Goal: Task Accomplishment & Management: Complete application form

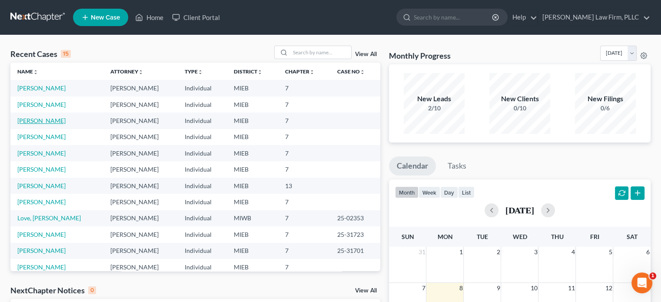
click at [33, 122] on link "[PERSON_NAME]" at bounding box center [41, 120] width 48 height 7
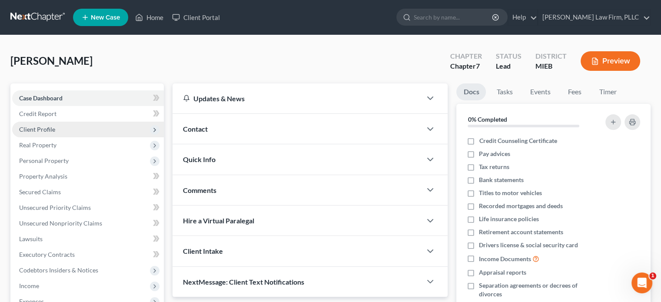
click at [47, 129] on span "Client Profile" at bounding box center [37, 129] width 36 height 7
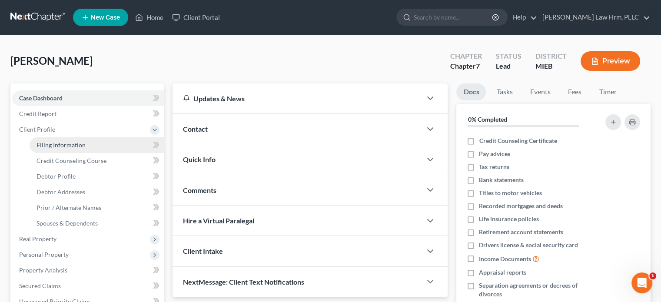
click at [52, 146] on span "Filing Information" at bounding box center [60, 144] width 49 height 7
select select "1"
select select "0"
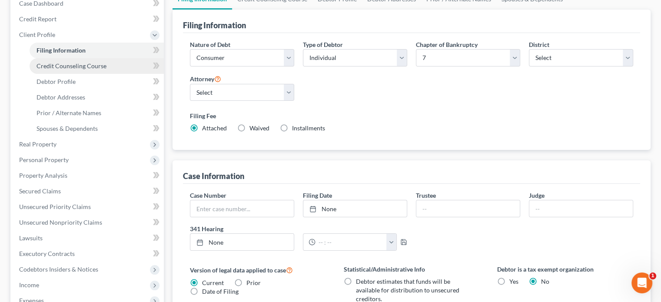
scroll to position [87, 0]
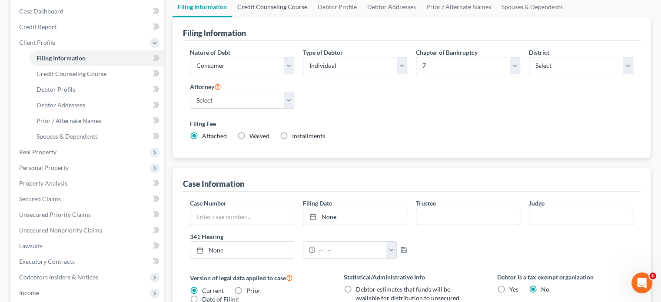
click at [269, 6] on link "Credit Counseling Course" at bounding box center [272, 7] width 80 height 21
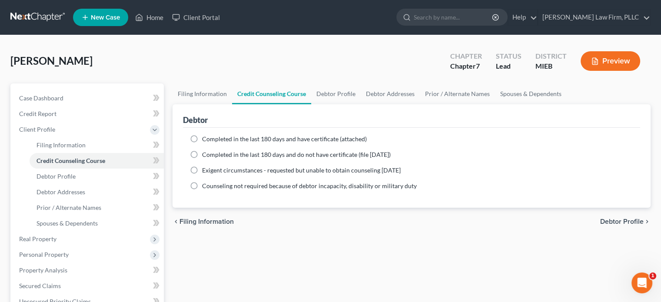
click at [202, 138] on label "Completed in the last 180 days and have certificate (attached)" at bounding box center [284, 139] width 165 height 9
click at [206, 138] on input "Completed in the last 180 days and have certificate (attached)" at bounding box center [209, 138] width 6 height 6
radio input "true"
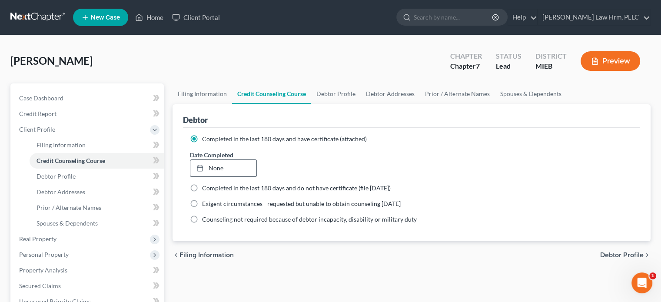
type input "[DATE]"
click at [210, 166] on link "None" at bounding box center [223, 168] width 66 height 17
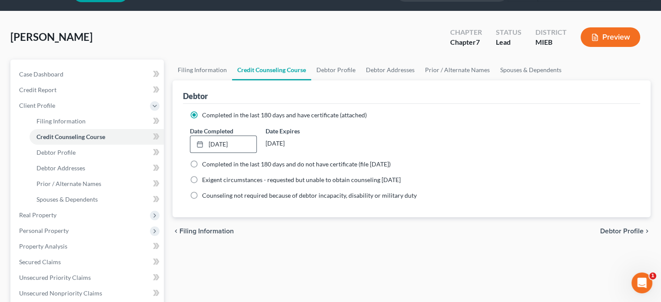
scroll to position [43, 0]
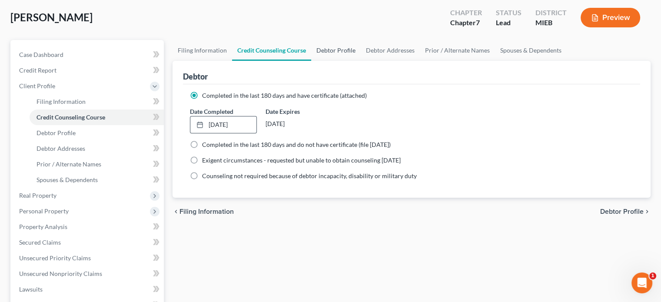
click at [332, 46] on link "Debtor Profile" at bounding box center [336, 50] width 50 height 21
select select "0"
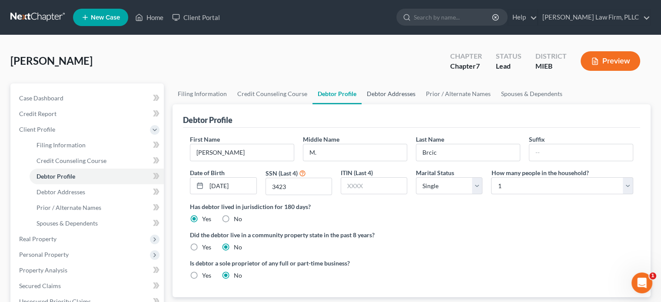
click at [384, 92] on link "Debtor Addresses" at bounding box center [390, 93] width 59 height 21
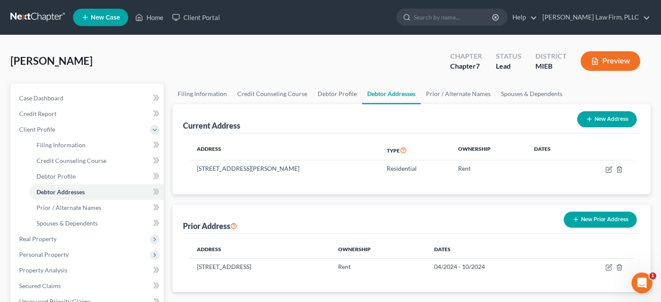
scroll to position [43, 0]
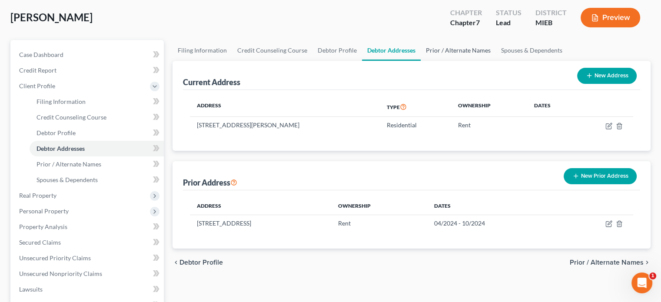
click at [455, 49] on link "Prior / Alternate Names" at bounding box center [458, 50] width 75 height 21
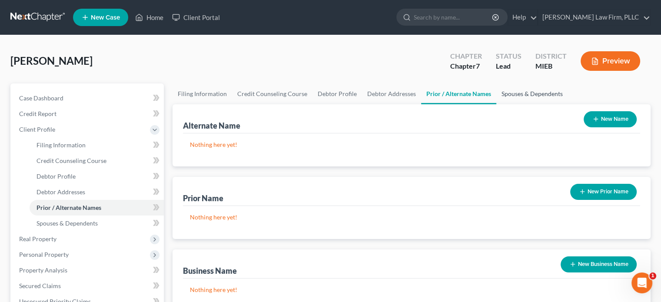
click at [519, 93] on link "Spouses & Dependents" at bounding box center [532, 93] width 72 height 21
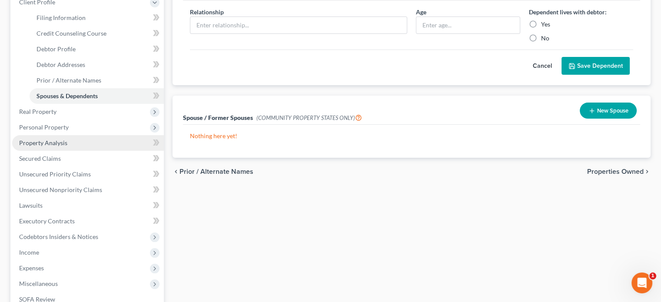
scroll to position [130, 0]
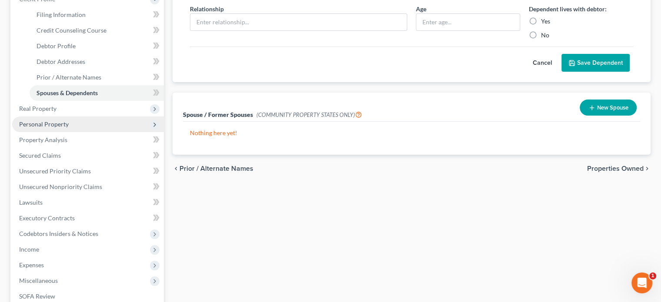
click at [35, 123] on span "Personal Property" at bounding box center [44, 123] width 50 height 7
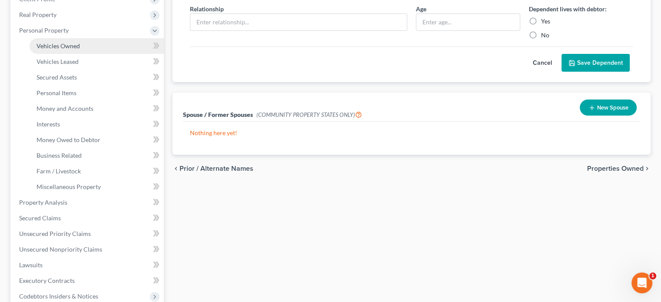
click at [47, 44] on span "Vehicles Owned" at bounding box center [57, 45] width 43 height 7
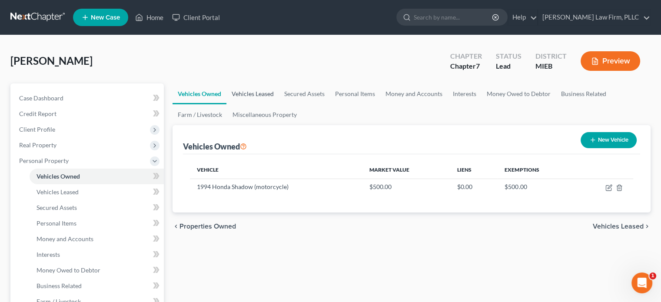
click at [254, 93] on link "Vehicles Leased" at bounding box center [252, 93] width 53 height 21
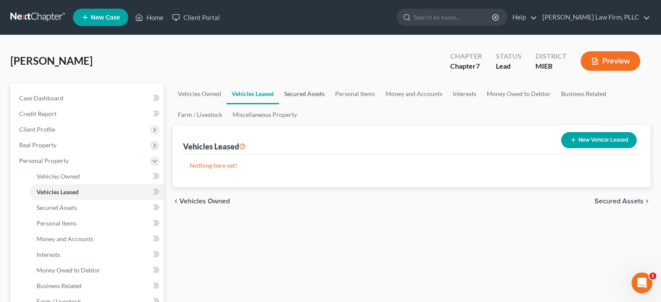
click at [301, 92] on link "Secured Assets" at bounding box center [304, 93] width 51 height 21
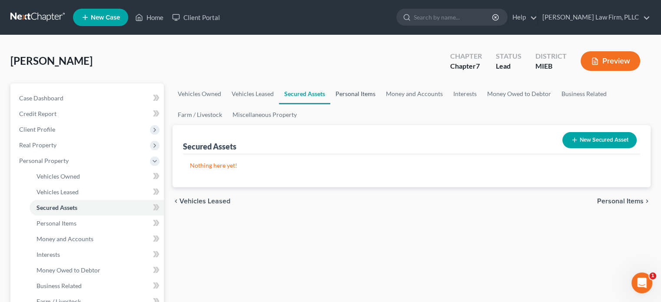
click at [340, 94] on link "Personal Items" at bounding box center [355, 93] width 50 height 21
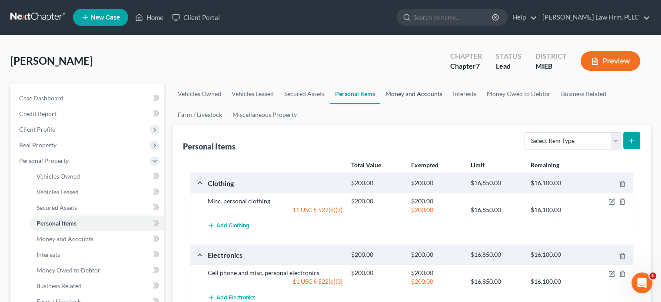
click at [400, 92] on link "Money and Accounts" at bounding box center [413, 93] width 67 height 21
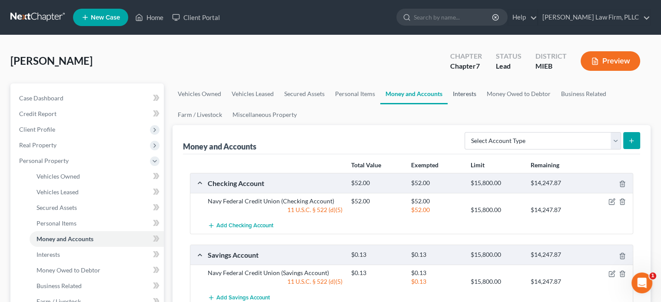
click at [471, 93] on link "Interests" at bounding box center [464, 93] width 34 height 21
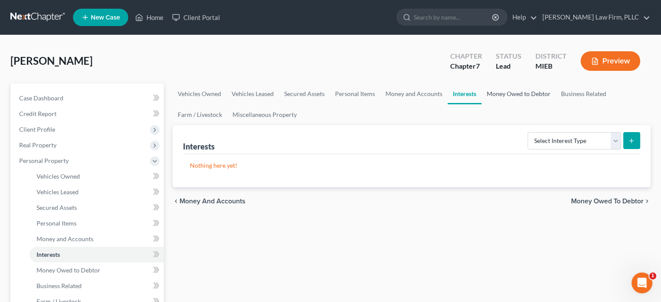
click at [504, 92] on link "Money Owed to Debtor" at bounding box center [518, 93] width 74 height 21
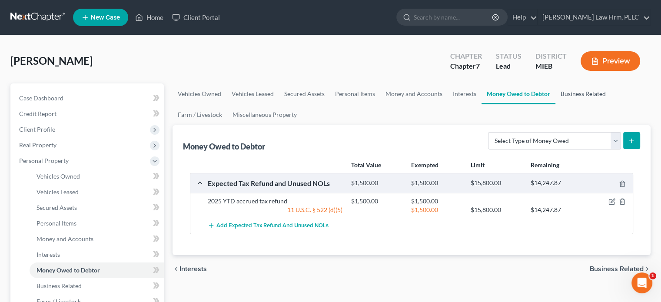
click at [567, 92] on link "Business Related" at bounding box center [583, 93] width 56 height 21
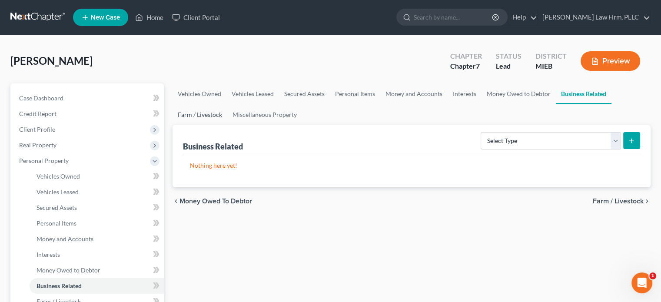
click at [194, 110] on link "Farm / Livestock" at bounding box center [199, 114] width 55 height 21
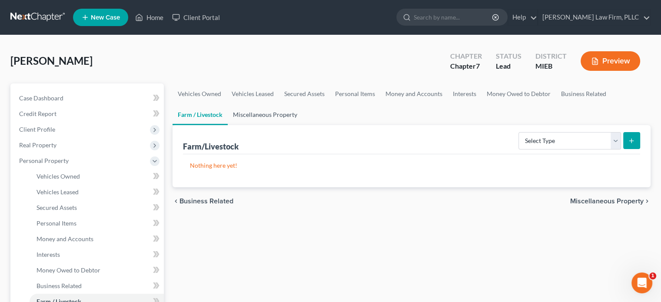
click at [254, 113] on link "Miscellaneous Property" at bounding box center [265, 114] width 75 height 21
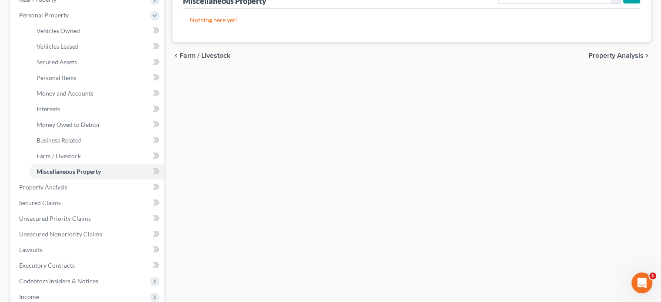
scroll to position [174, 0]
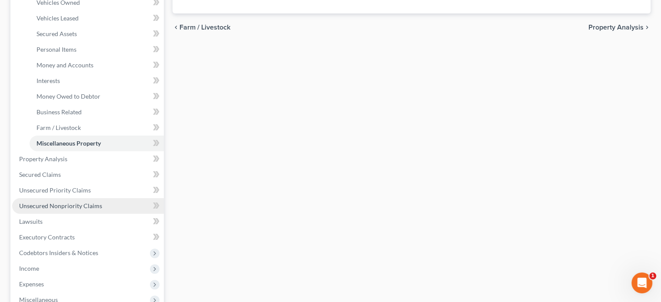
click at [73, 203] on span "Unsecured Nonpriority Claims" at bounding box center [60, 205] width 83 height 7
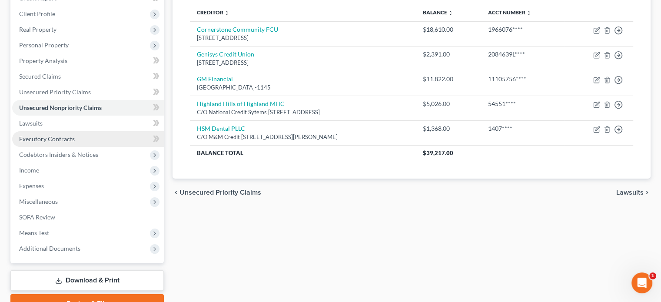
scroll to position [130, 0]
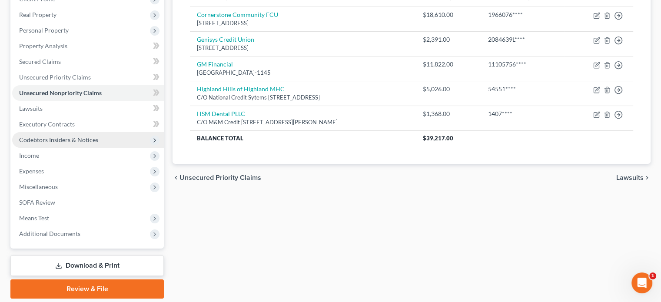
click at [67, 139] on span "Codebtors Insiders & Notices" at bounding box center [58, 139] width 79 height 7
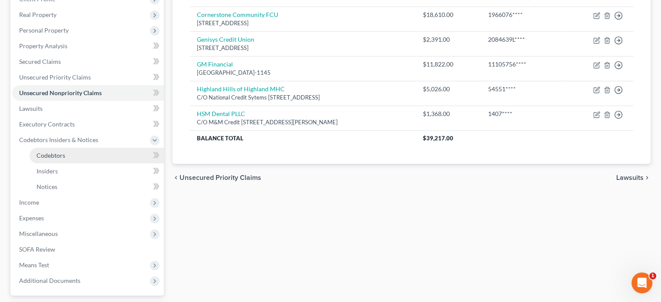
click at [65, 153] on link "Codebtors" at bounding box center [97, 156] width 134 height 16
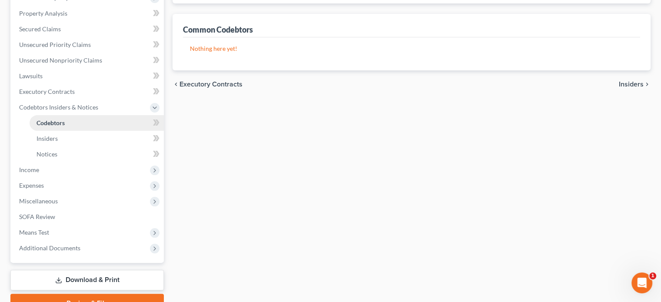
scroll to position [206, 0]
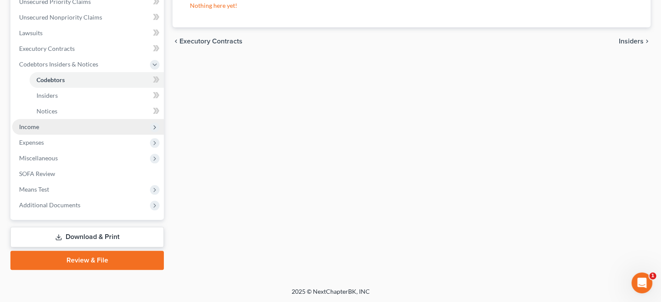
click at [62, 125] on span "Income" at bounding box center [88, 127] width 152 height 16
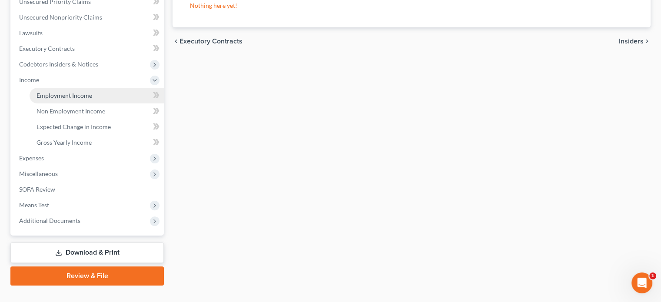
click at [75, 93] on span "Employment Income" at bounding box center [64, 95] width 56 height 7
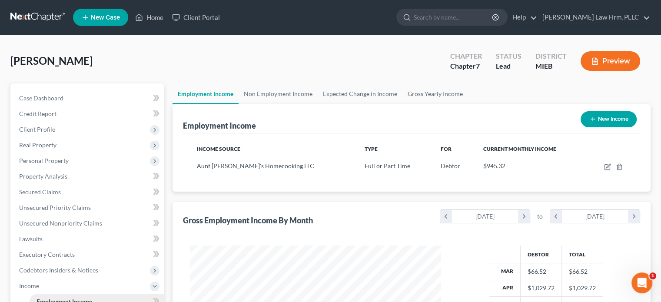
scroll to position [155, 268]
click at [280, 90] on link "Non Employment Income" at bounding box center [278, 93] width 79 height 21
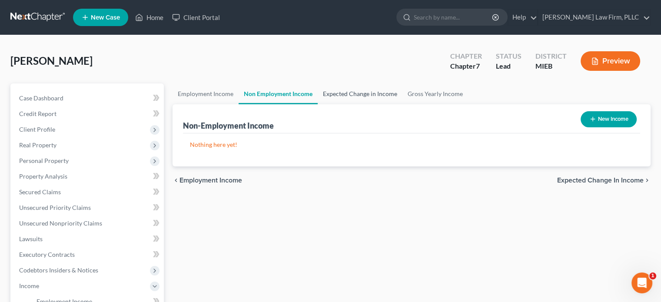
click at [329, 90] on link "Expected Change in Income" at bounding box center [360, 93] width 85 height 21
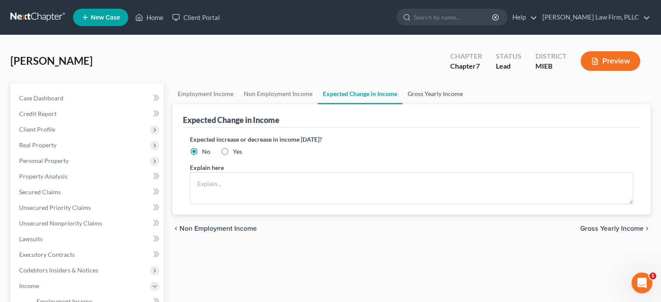
click at [423, 92] on link "Gross Yearly Income" at bounding box center [435, 93] width 66 height 21
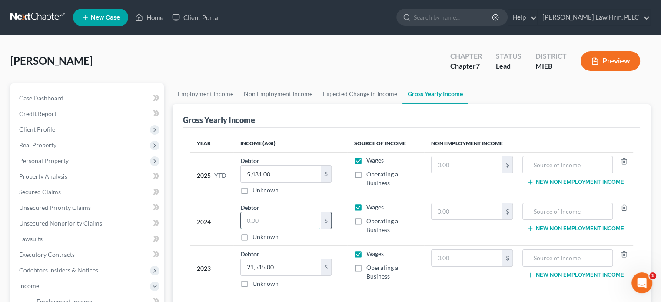
click at [292, 219] on input "text" at bounding box center [281, 220] width 80 height 17
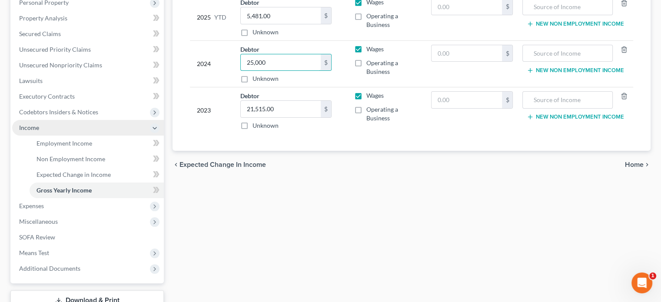
scroll to position [174, 0]
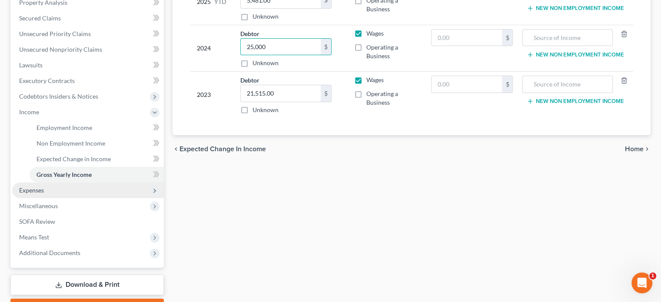
type input "25,000"
click at [90, 193] on span "Expenses" at bounding box center [88, 190] width 152 height 16
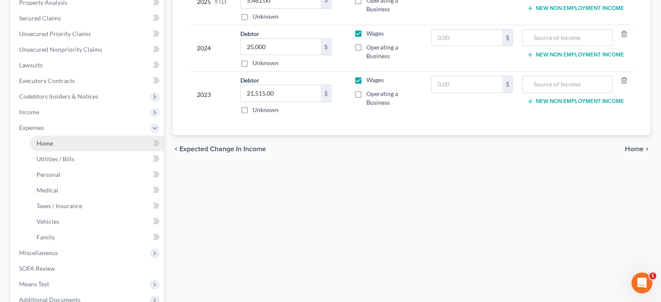
click at [57, 142] on link "Home" at bounding box center [97, 144] width 134 height 16
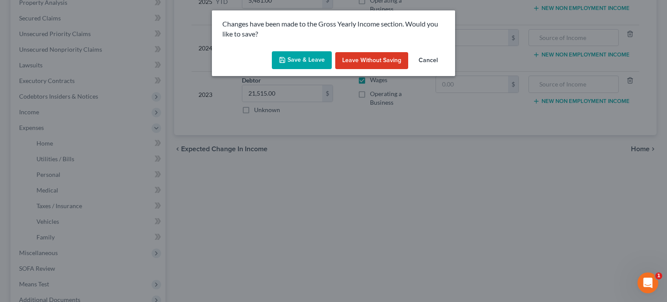
click at [306, 60] on button "Save & Leave" at bounding box center [302, 60] width 60 height 18
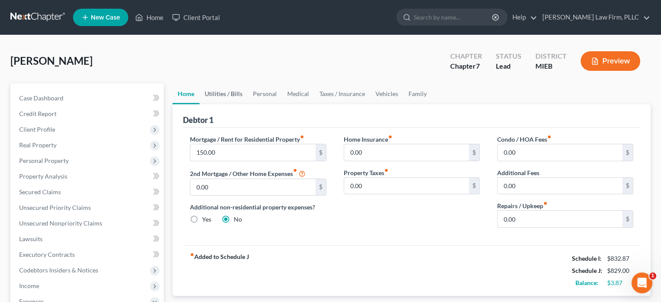
click at [230, 93] on link "Utilities / Bills" at bounding box center [223, 93] width 48 height 21
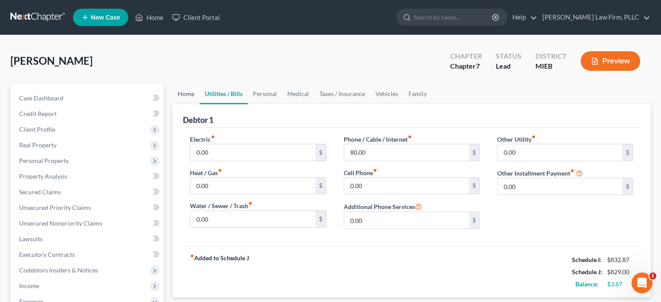
click at [186, 94] on link "Home" at bounding box center [185, 93] width 27 height 21
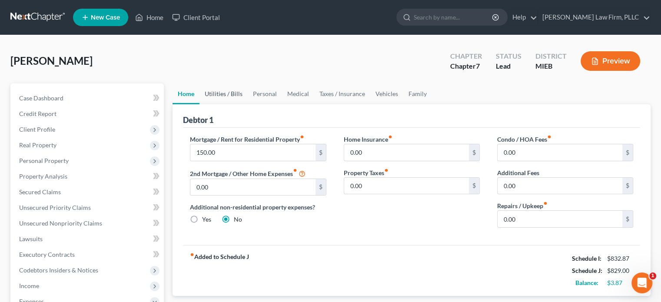
click at [230, 89] on link "Utilities / Bills" at bounding box center [223, 93] width 48 height 21
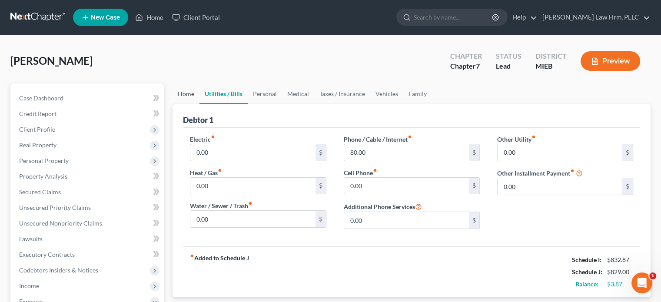
click at [194, 92] on link "Home" at bounding box center [185, 93] width 27 height 21
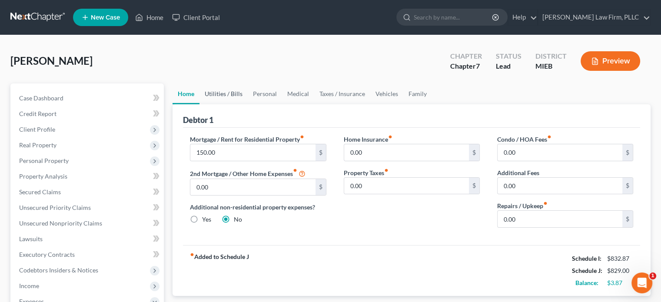
click at [228, 93] on link "Utilities / Bills" at bounding box center [223, 93] width 48 height 21
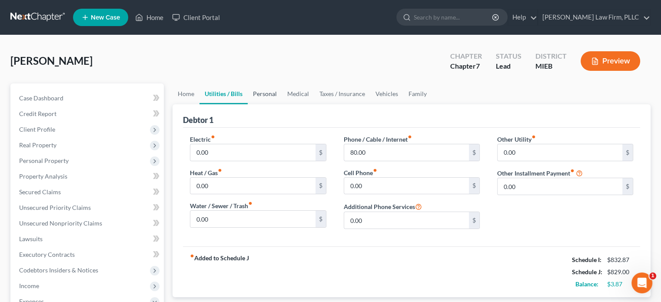
click at [264, 91] on link "Personal" at bounding box center [265, 93] width 34 height 21
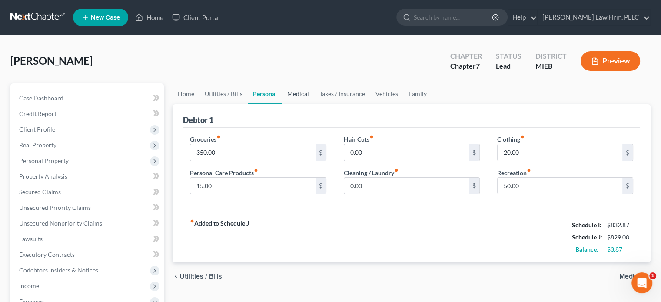
click at [308, 90] on link "Medical" at bounding box center [298, 93] width 32 height 21
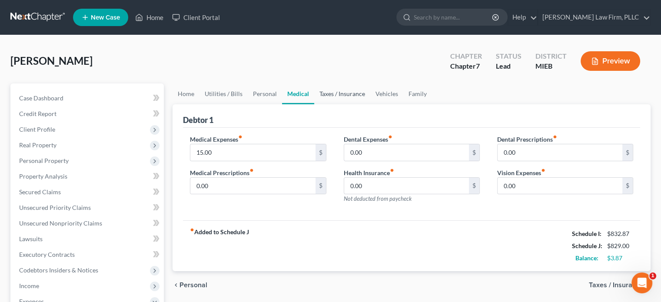
click at [328, 94] on link "Taxes / Insurance" at bounding box center [342, 93] width 56 height 21
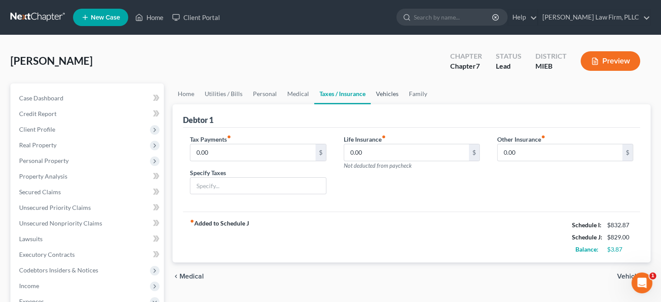
click at [381, 90] on link "Vehicles" at bounding box center [387, 93] width 33 height 21
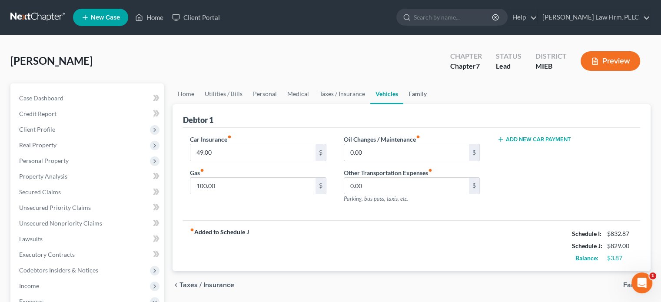
click at [416, 92] on link "Family" at bounding box center [417, 93] width 29 height 21
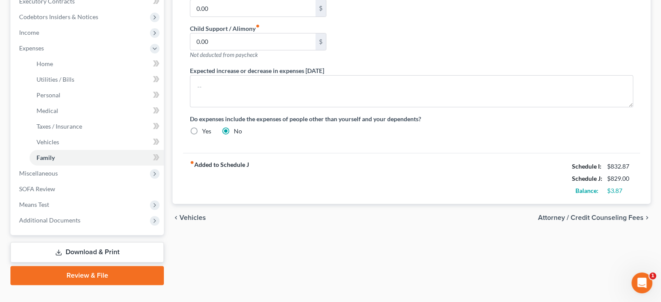
scroll to position [261, 0]
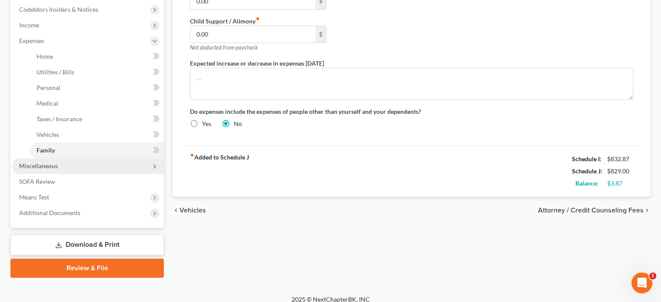
click at [71, 168] on span "Miscellaneous" at bounding box center [88, 166] width 152 height 16
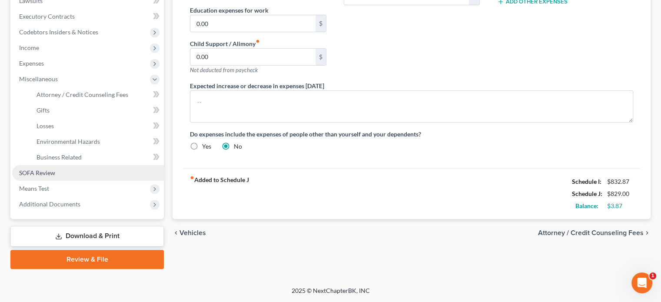
scroll to position [237, 0]
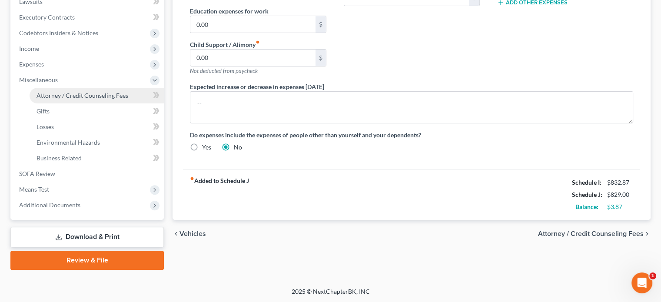
click at [84, 92] on span "Attorney / Credit Counseling Fees" at bounding box center [82, 95] width 92 height 7
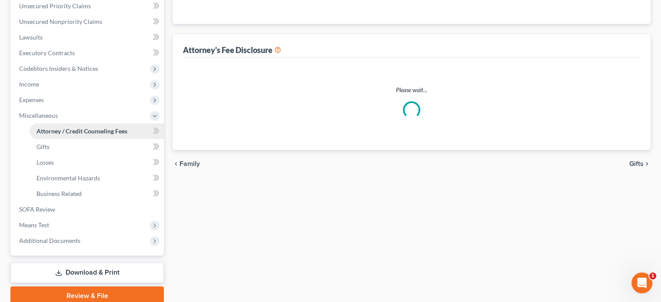
select select "0"
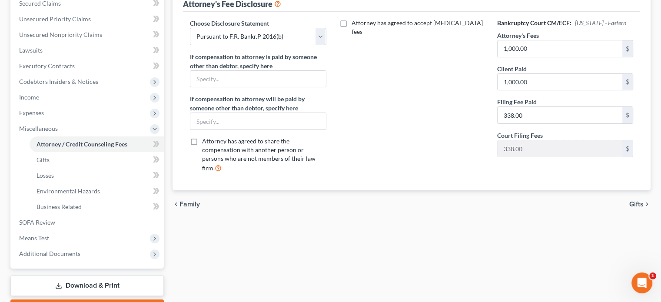
scroll to position [217, 0]
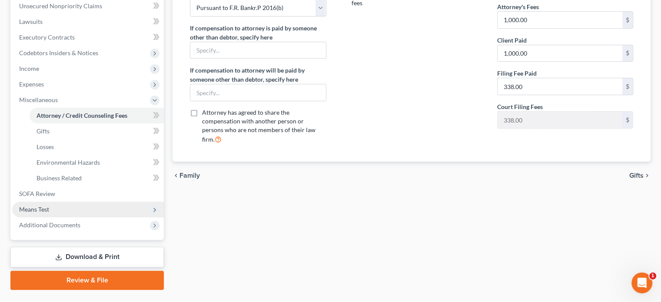
click at [87, 209] on span "Means Test" at bounding box center [88, 210] width 152 height 16
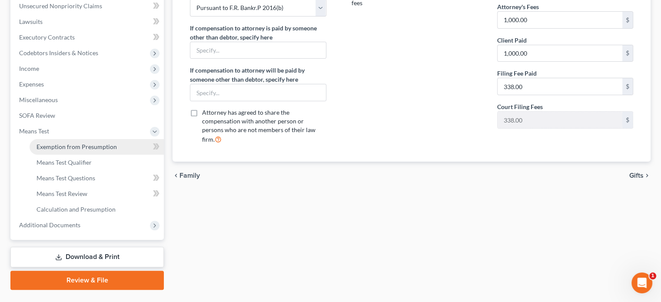
click at [82, 146] on span "Exemption from Presumption" at bounding box center [76, 146] width 80 height 7
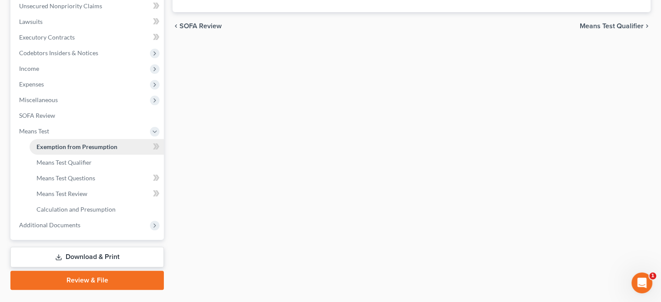
radio input "true"
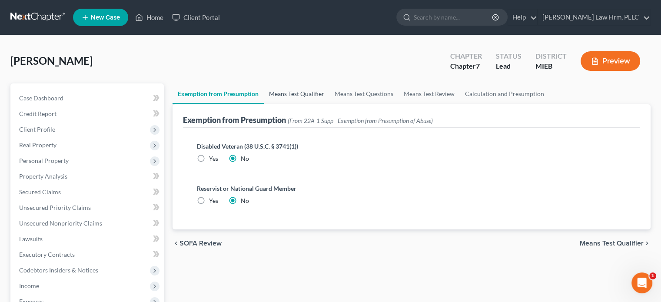
click at [294, 90] on link "Means Test Qualifier" at bounding box center [297, 93] width 66 height 21
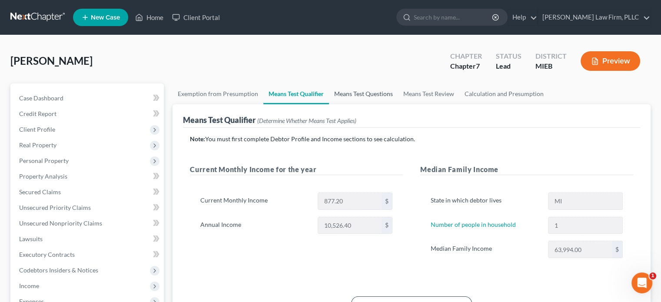
click at [365, 91] on link "Means Test Questions" at bounding box center [363, 93] width 69 height 21
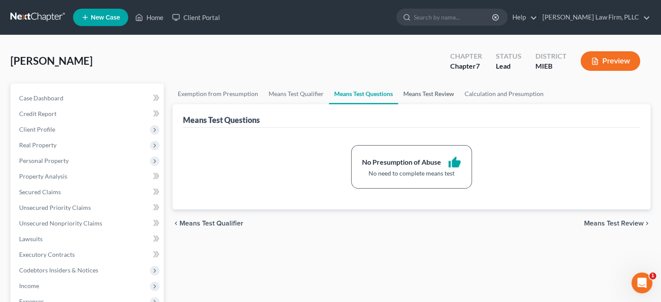
click at [412, 88] on link "Means Test Review" at bounding box center [428, 93] width 61 height 21
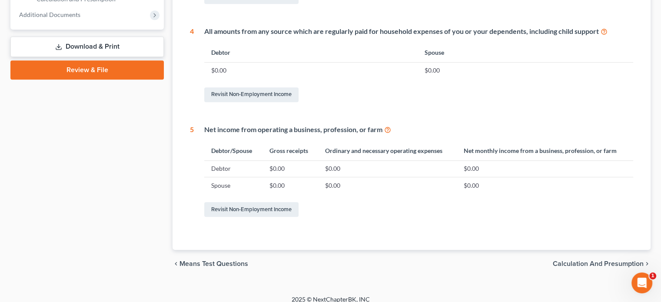
scroll to position [434, 0]
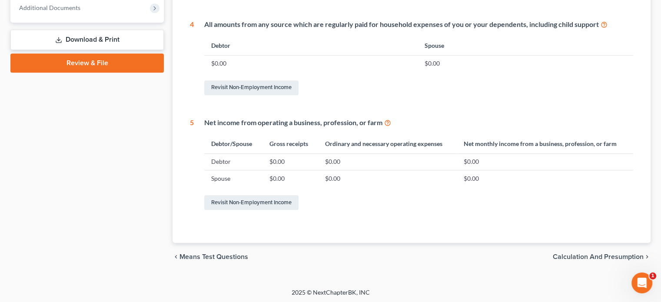
click at [103, 34] on link "Download & Print" at bounding box center [86, 40] width 153 height 20
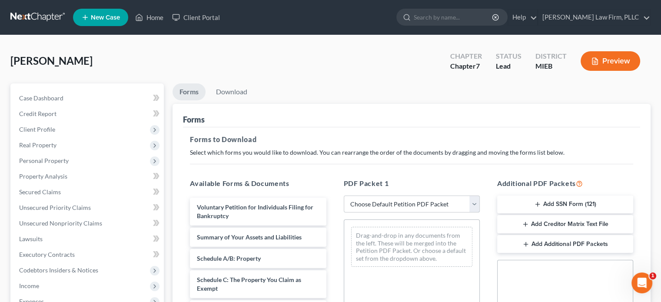
click at [471, 203] on select "Choose Default Petition PDF Packet Complete Bankruptcy Petition (all forms and …" at bounding box center [412, 204] width 136 height 17
select select "0"
click at [344, 196] on select "Choose Default Petition PDF Packet Complete Bankruptcy Petition (all forms and …" at bounding box center [412, 204] width 136 height 17
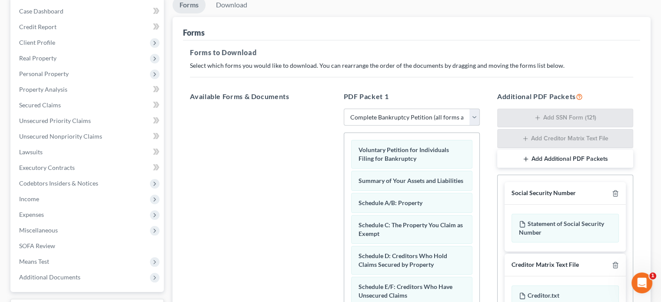
scroll to position [130, 0]
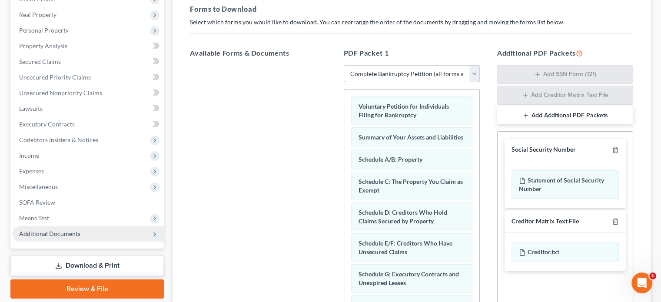
click at [47, 235] on span "Additional Documents" at bounding box center [49, 233] width 61 height 7
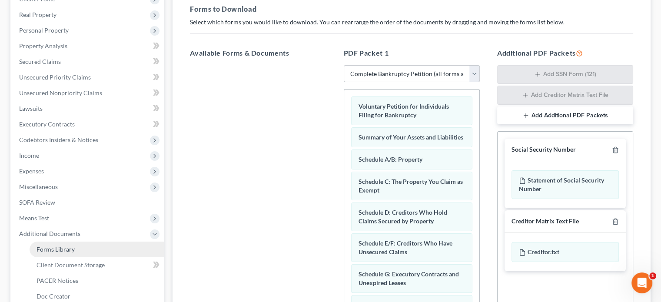
click at [53, 249] on span "Forms Library" at bounding box center [55, 248] width 38 height 7
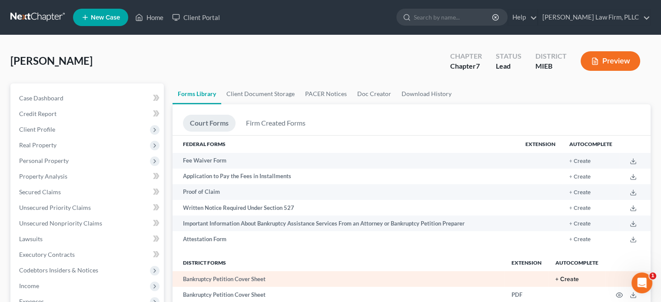
click at [567, 281] on button "+ Create" at bounding box center [566, 279] width 23 height 6
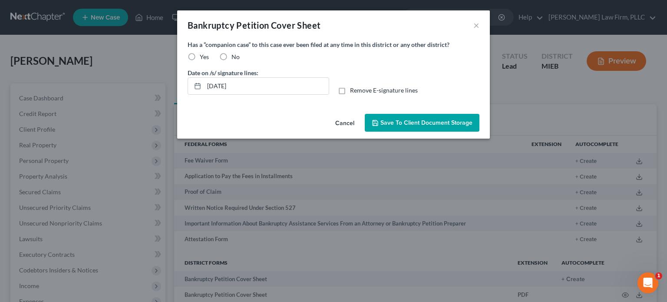
click at [232, 55] on label "No" at bounding box center [236, 57] width 8 height 9
click at [235, 55] on input "No" at bounding box center [238, 56] width 6 height 6
radio input "true"
click at [399, 121] on span "Save to Client Document Storage" at bounding box center [427, 122] width 92 height 7
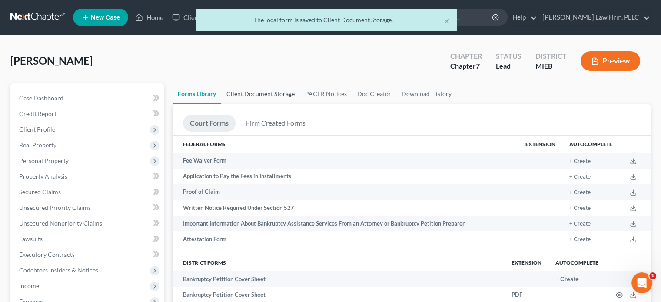
click at [258, 94] on link "Client Document Storage" at bounding box center [260, 93] width 79 height 21
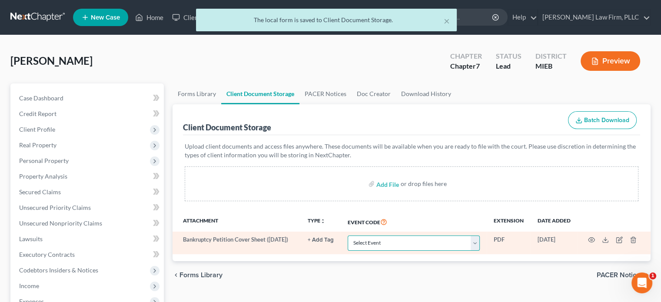
click at [428, 240] on select "Select Event 20 Largest Unsecured Creditors Amended Chapter 11 Plan Amended Cha…" at bounding box center [414, 242] width 132 height 15
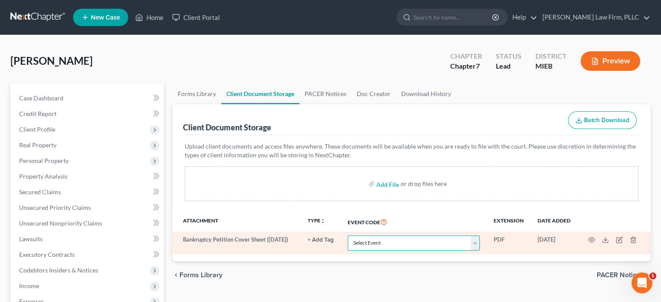
select select "6"
click at [348, 235] on select "Select Event 20 Largest Unsecured Creditors Amended Chapter 11 Plan Amended Cha…" at bounding box center [414, 242] width 132 height 15
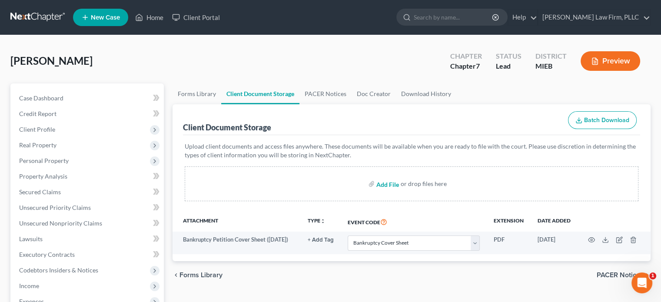
click at [381, 182] on input "file" at bounding box center [386, 184] width 21 height 16
type input "C:\fakepath\Cert. of Counseling.pdf"
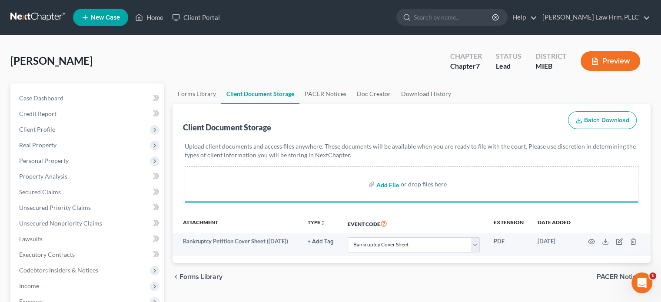
select select "6"
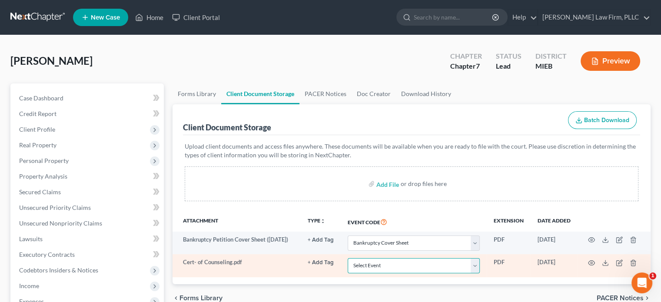
click at [476, 269] on select "Select Event 20 Largest Unsecured Creditors Amended Chapter 11 Plan Amended Cha…" at bounding box center [414, 265] width 132 height 15
select select "7"
click at [348, 258] on select "Select Event 20 Largest Unsecured Creditors Amended Chapter 11 Plan Amended Cha…" at bounding box center [414, 265] width 132 height 15
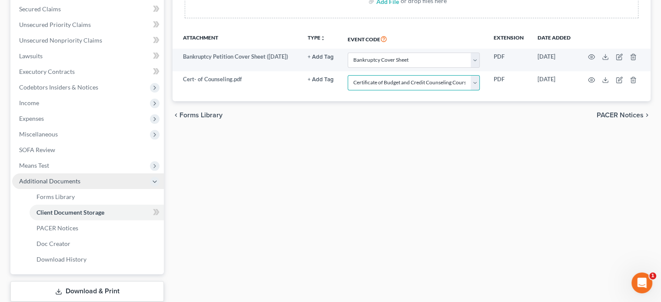
scroll to position [237, 0]
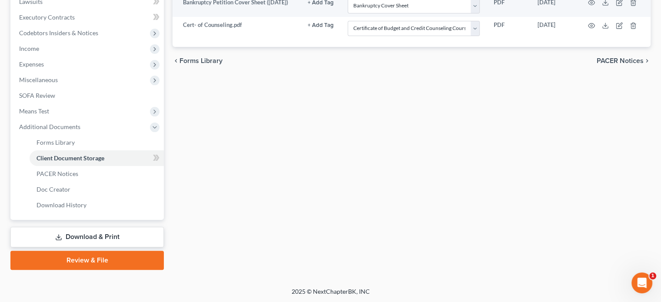
click at [113, 235] on link "Download & Print" at bounding box center [86, 237] width 153 height 20
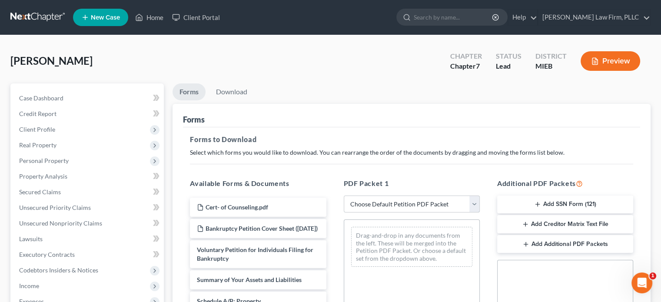
click at [471, 205] on select "Choose Default Petition PDF Packet Complete Bankruptcy Petition (all forms and …" at bounding box center [412, 204] width 136 height 17
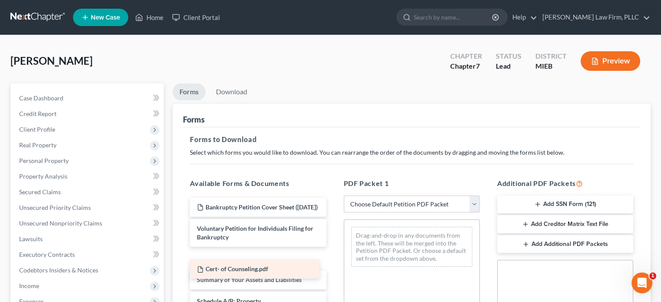
drag, startPoint x: 291, startPoint y: 206, endPoint x: 291, endPoint y: 269, distance: 62.6
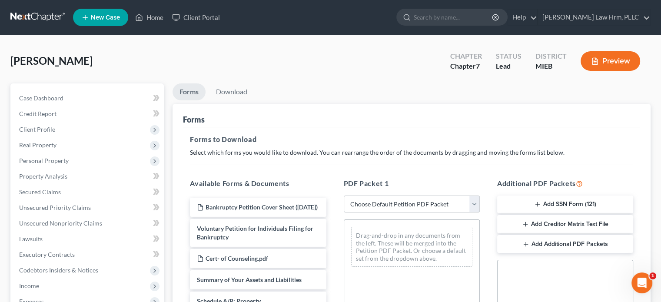
click at [476, 200] on select "Choose Default Petition PDF Packet Complete Bankruptcy Petition (all forms and …" at bounding box center [412, 204] width 136 height 17
select select "0"
click at [344, 196] on select "Choose Default Petition PDF Packet Complete Bankruptcy Petition (all forms and …" at bounding box center [412, 204] width 136 height 17
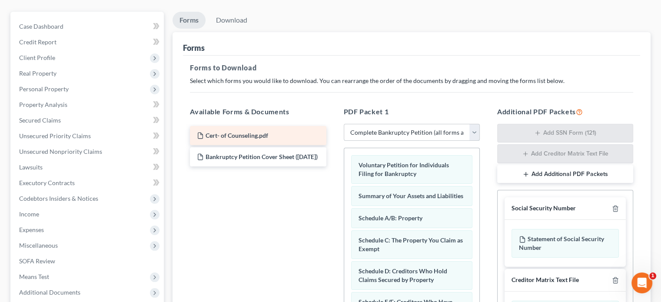
scroll to position [87, 0]
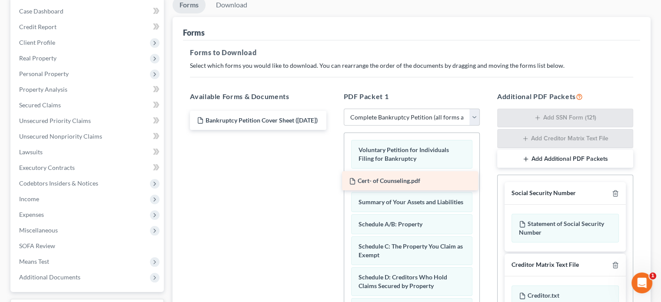
drag, startPoint x: 296, startPoint y: 116, endPoint x: 448, endPoint y: 177, distance: 163.9
click at [333, 130] on div "Cert- of Counseling.pdf Cert- of Counseling.pdf Bankruptcy Petition Cover Sheet…" at bounding box center [258, 120] width 150 height 19
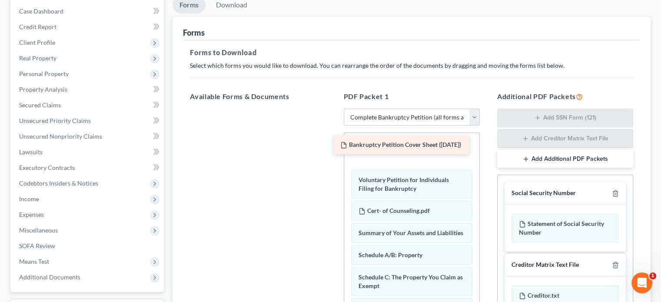
drag, startPoint x: 285, startPoint y: 116, endPoint x: 428, endPoint y: 142, distance: 145.6
click at [333, 109] on div "Bankruptcy Petition Cover Sheet ([DATE]) Bankruptcy Petition Cover Sheet ([DATE…" at bounding box center [258, 109] width 150 height 0
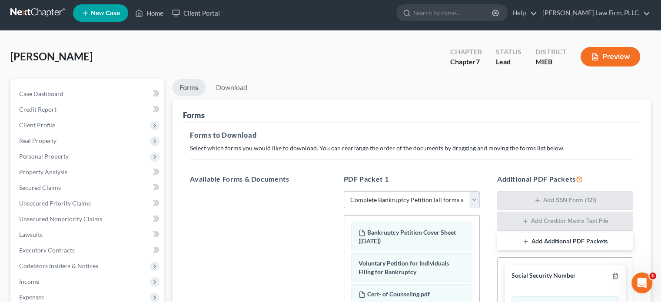
scroll to position [0, 0]
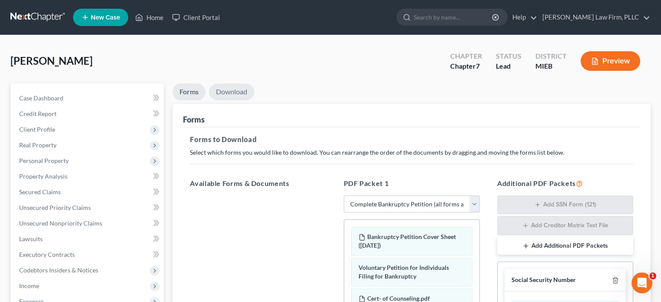
click at [231, 91] on link "Download" at bounding box center [231, 91] width 45 height 17
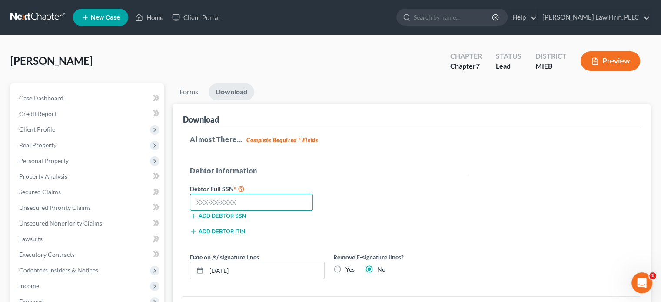
click at [247, 200] on input "text" at bounding box center [251, 202] width 123 height 17
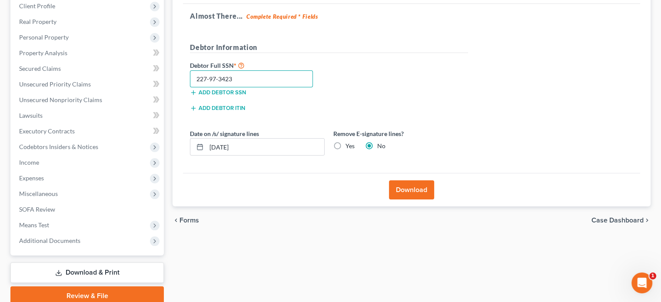
scroll to position [130, 0]
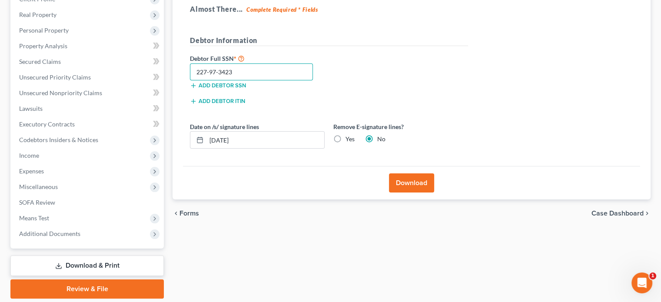
type input "227-97-3423"
click at [405, 180] on button "Download" at bounding box center [411, 182] width 45 height 19
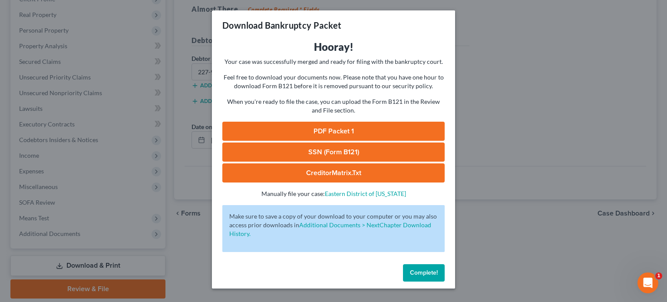
click at [327, 150] on link "SSN (Form B121)" at bounding box center [333, 152] width 222 height 19
click at [372, 124] on link "PDF Packet 1" at bounding box center [333, 131] width 222 height 19
drag, startPoint x: 426, startPoint y: 275, endPoint x: 416, endPoint y: 270, distance: 11.1
click at [426, 275] on span "Complete!" at bounding box center [424, 272] width 28 height 7
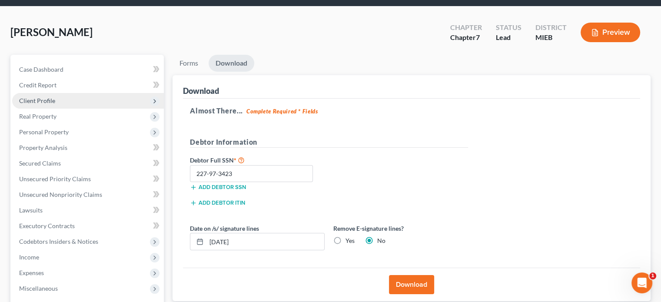
scroll to position [0, 0]
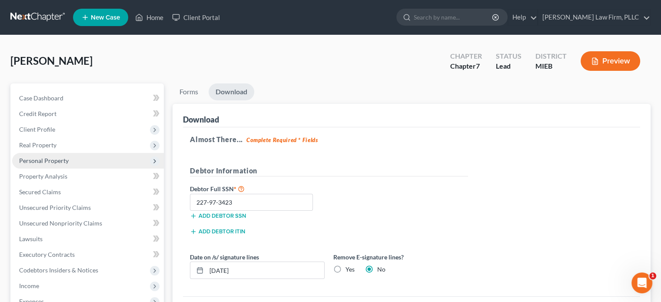
click at [41, 158] on span "Personal Property" at bounding box center [44, 160] width 50 height 7
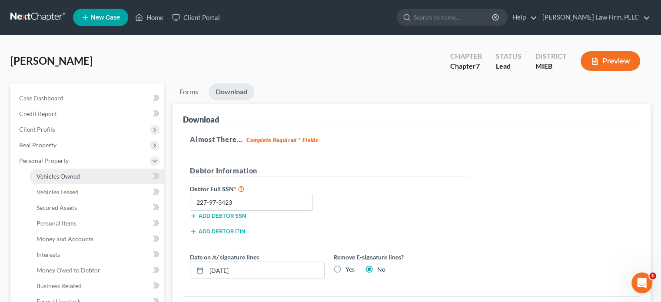
click at [44, 175] on span "Vehicles Owned" at bounding box center [57, 175] width 43 height 7
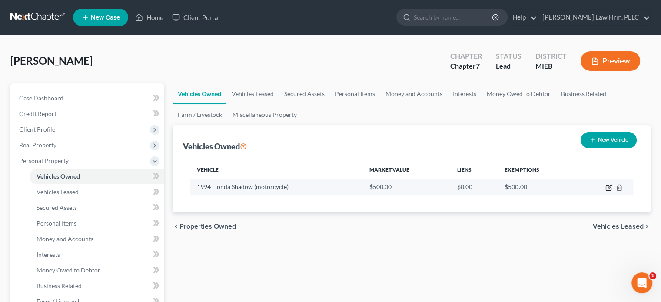
click at [607, 189] on icon "button" at bounding box center [609, 187] width 4 height 4
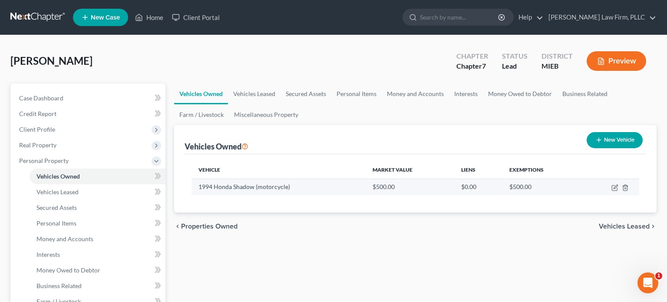
select select "7"
select select "32"
select select "3"
select select "0"
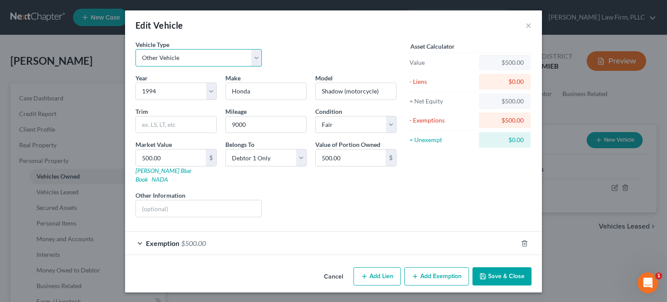
click at [237, 54] on select "Select Automobile Truck Trailer Watercraft Aircraft Motor Home Atv Other Vehicle" at bounding box center [199, 57] width 126 height 17
select select "0"
click at [136, 49] on select "Select Automobile Truck Trailer Watercraft Aircraft Motor Home Atv Other Vehicle" at bounding box center [199, 57] width 126 height 17
click at [509, 268] on button "Save & Close" at bounding box center [502, 276] width 59 height 18
